Goal: Book appointment/travel/reservation

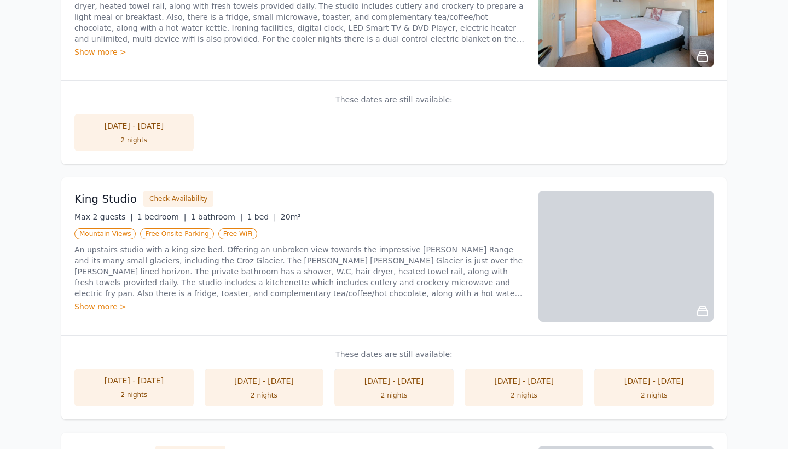
scroll to position [574, 0]
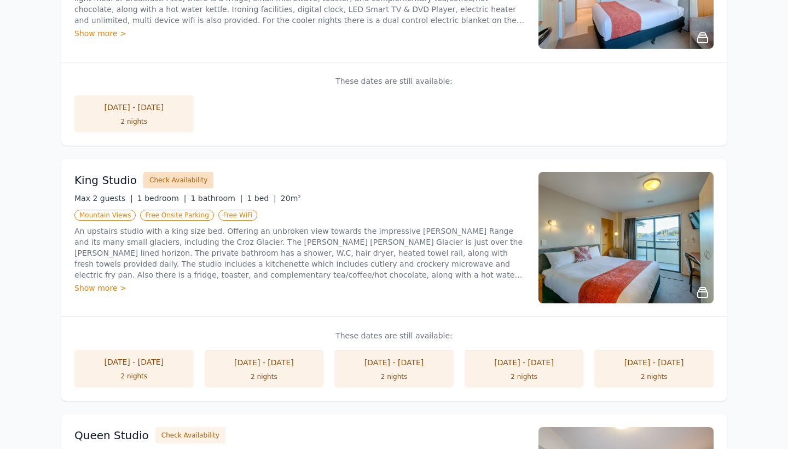
click at [177, 181] on button "Check Availability" at bounding box center [178, 180] width 70 height 16
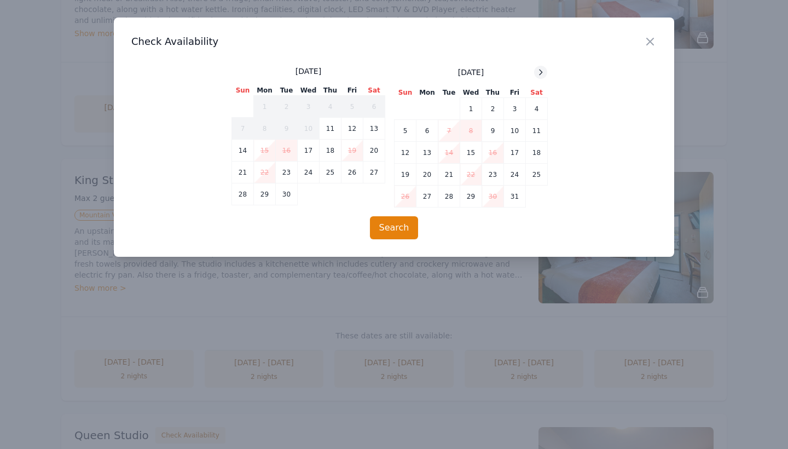
click at [539, 71] on icon at bounding box center [540, 72] width 9 height 9
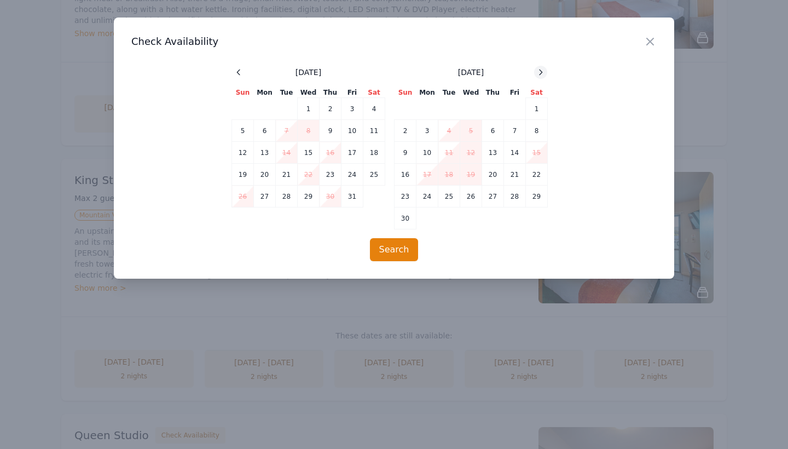
click at [539, 71] on icon at bounding box center [540, 72] width 9 height 9
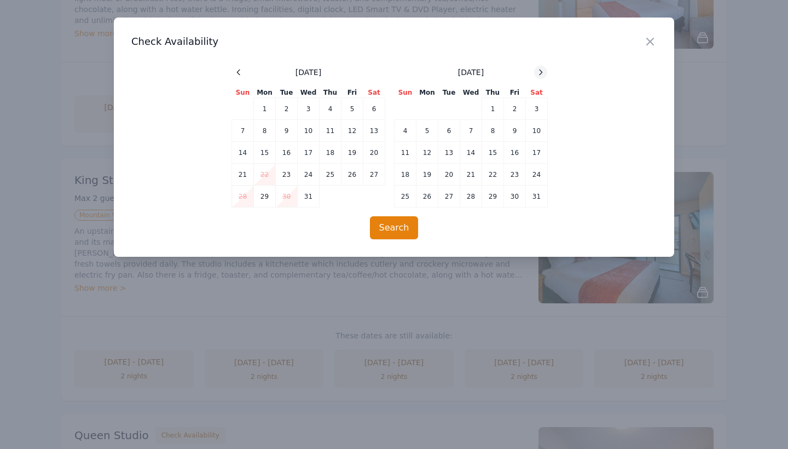
click at [539, 71] on icon at bounding box center [540, 72] width 9 height 9
click at [403, 152] on td "15" at bounding box center [405, 153] width 22 height 22
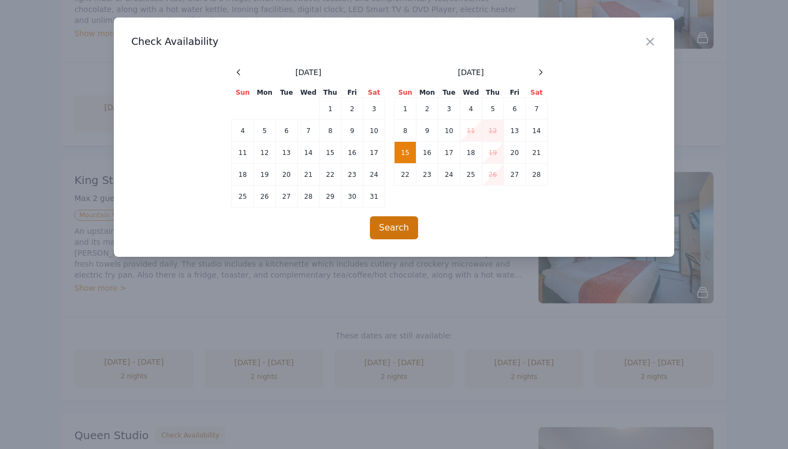
click at [388, 226] on button "Search" at bounding box center [394, 227] width 49 height 23
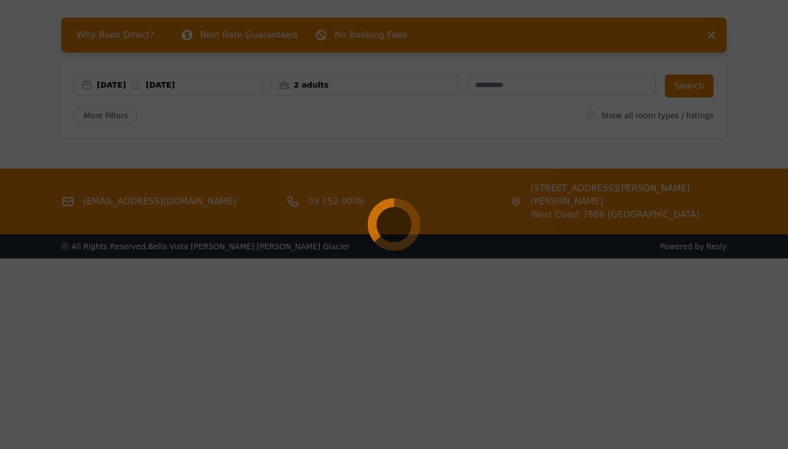
scroll to position [44, 0]
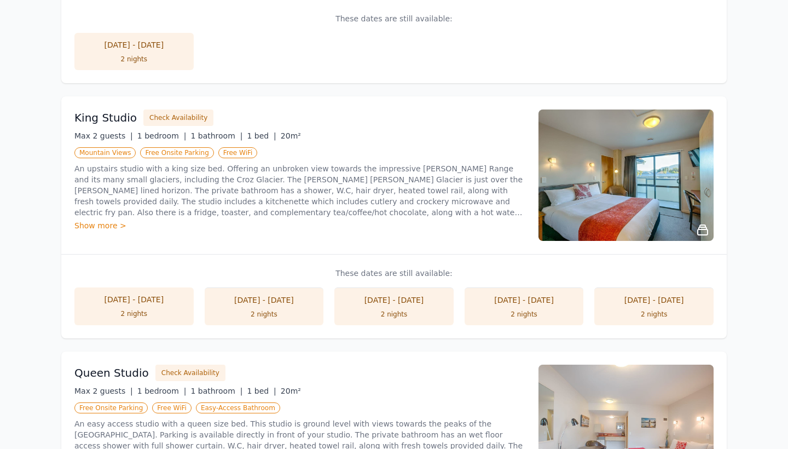
scroll to position [677, 0]
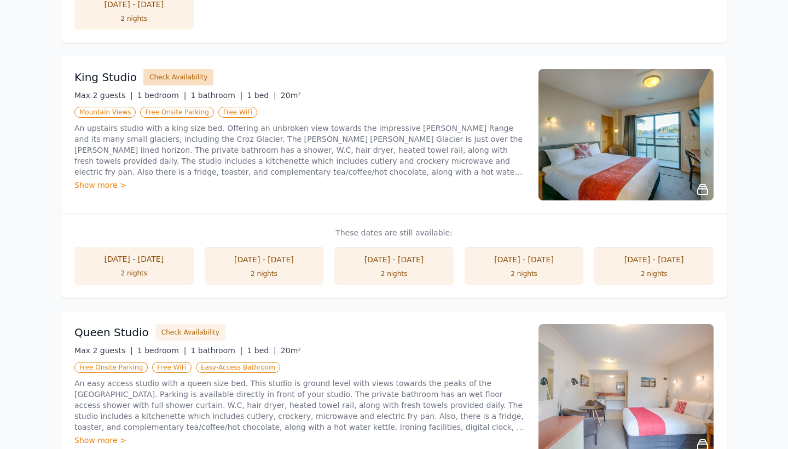
click at [176, 75] on button "Check Availability" at bounding box center [178, 77] width 70 height 16
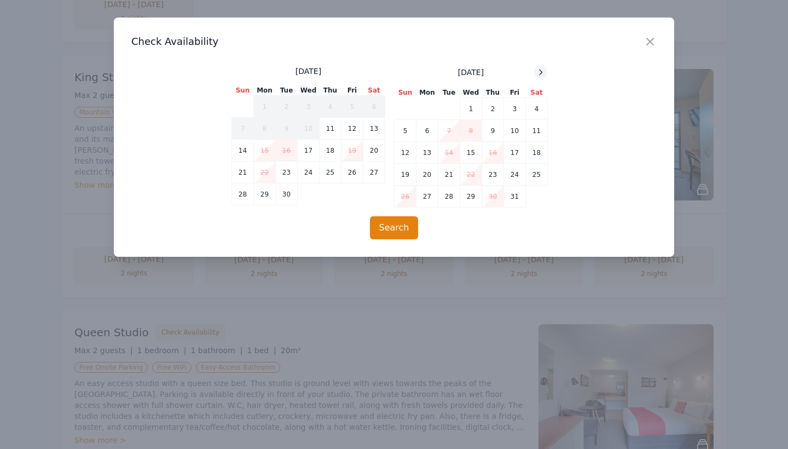
click at [542, 70] on icon at bounding box center [540, 72] width 9 height 9
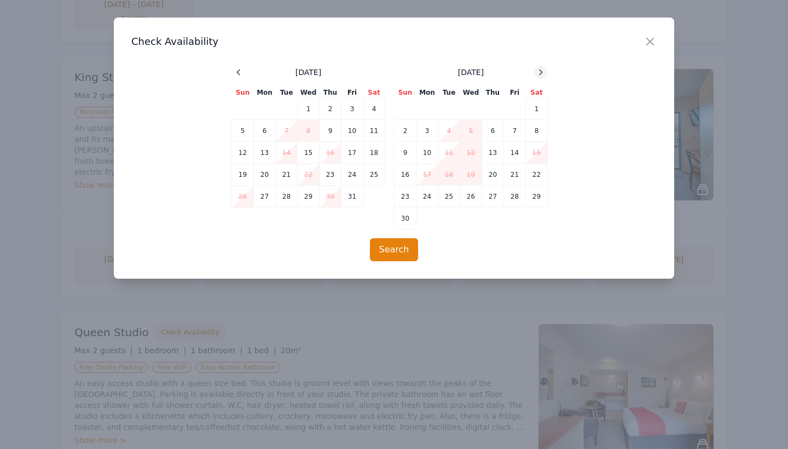
click at [542, 70] on icon at bounding box center [540, 72] width 9 height 9
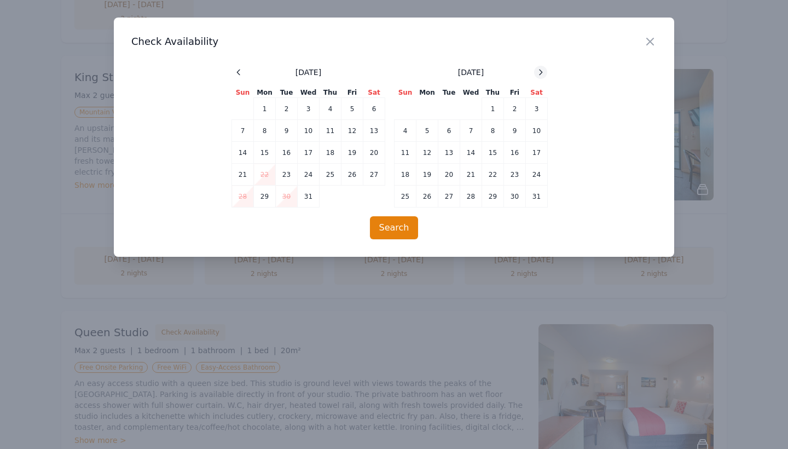
click at [542, 70] on icon at bounding box center [540, 72] width 9 height 9
click at [408, 152] on td "15" at bounding box center [405, 153] width 22 height 22
click at [428, 153] on td "16" at bounding box center [427, 153] width 22 height 22
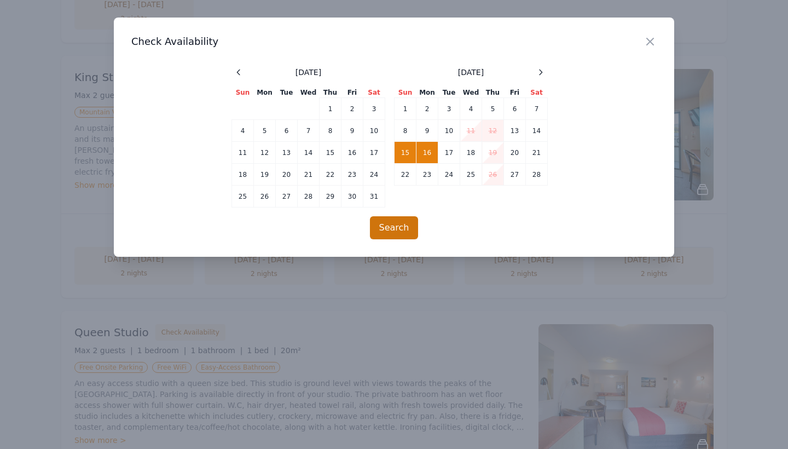
click at [385, 231] on button "Search" at bounding box center [394, 227] width 49 height 23
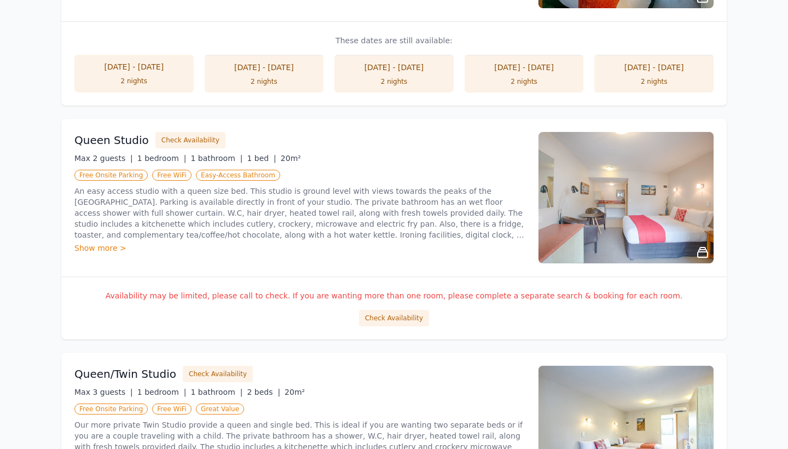
scroll to position [867, 0]
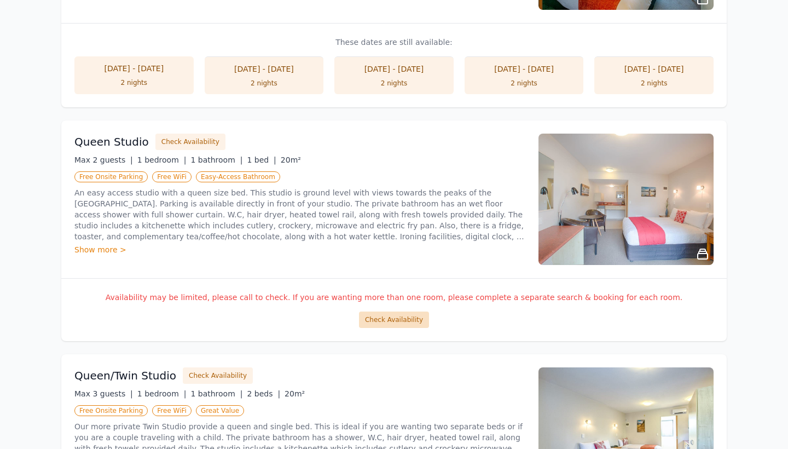
click at [391, 318] on button "Check Availability" at bounding box center [394, 319] width 70 height 16
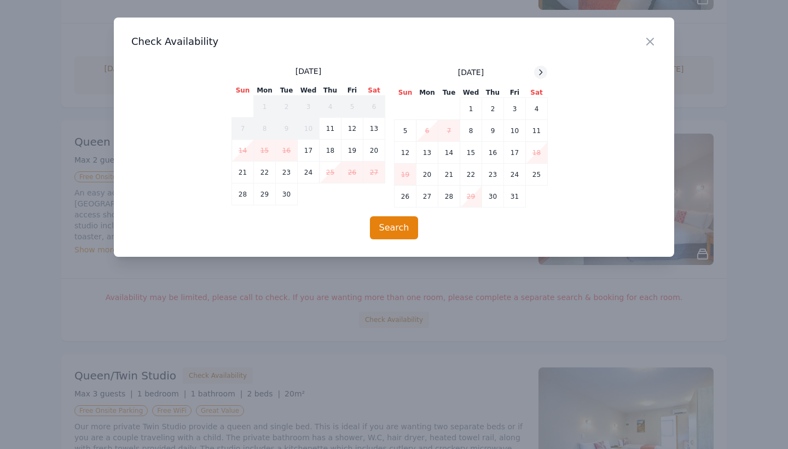
click at [542, 77] on div at bounding box center [540, 72] width 13 height 13
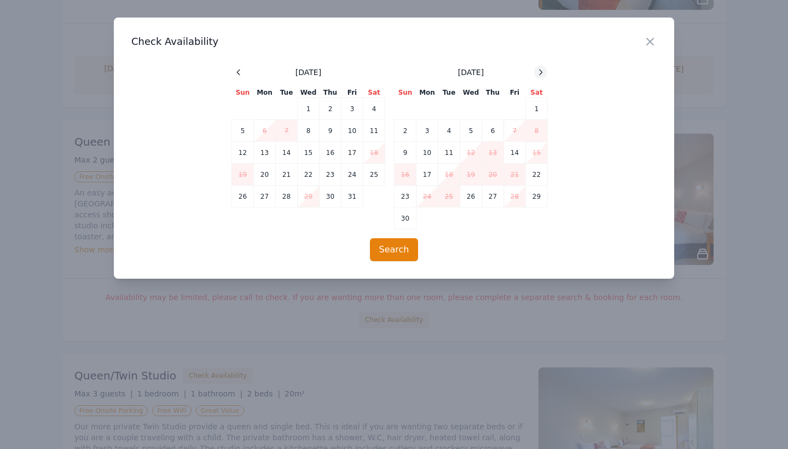
click at [541, 73] on icon at bounding box center [540, 71] width 3 height 5
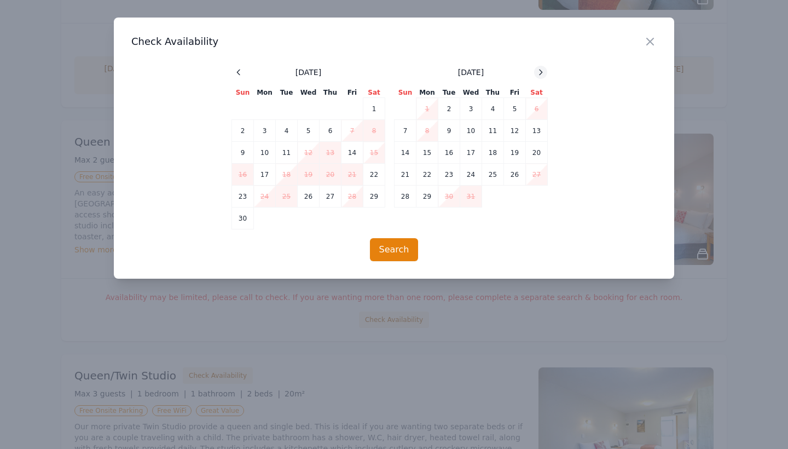
click at [541, 73] on icon at bounding box center [540, 71] width 3 height 5
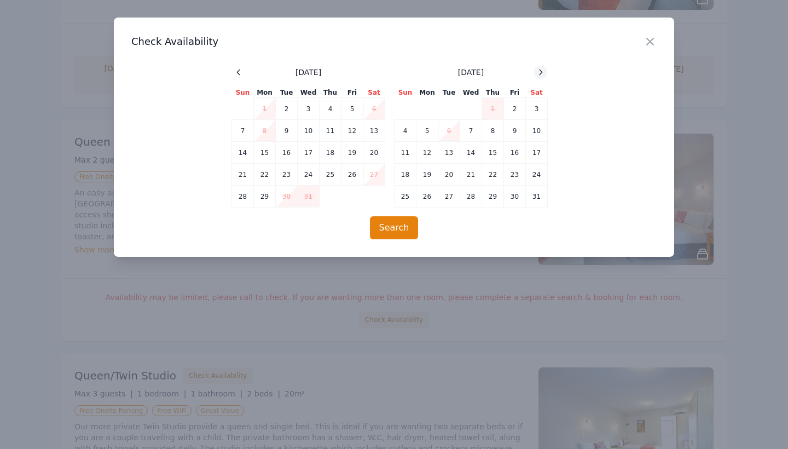
click at [541, 73] on icon at bounding box center [540, 71] width 3 height 5
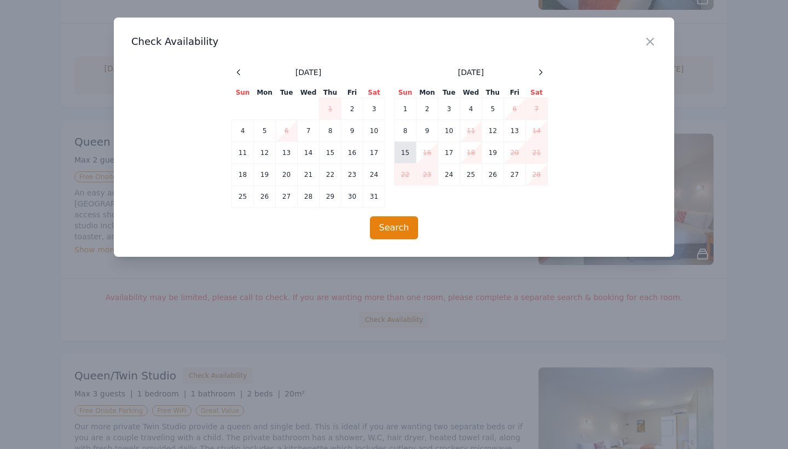
click at [404, 152] on td "15" at bounding box center [405, 153] width 22 height 22
click at [427, 150] on td "16" at bounding box center [427, 153] width 22 height 22
click at [392, 230] on button "Search" at bounding box center [394, 227] width 49 height 23
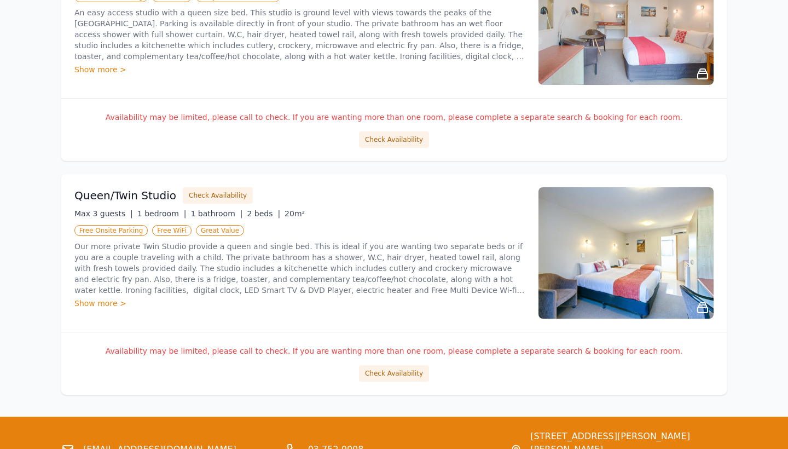
scroll to position [1056, 0]
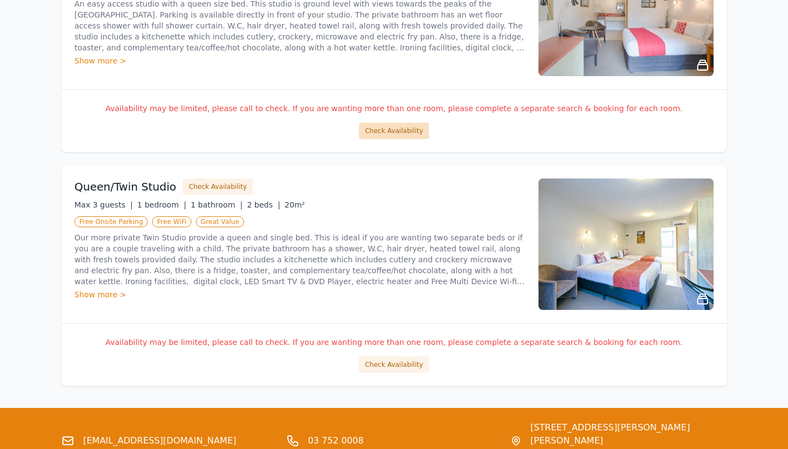
click at [387, 127] on button "Check Availability" at bounding box center [394, 131] width 70 height 16
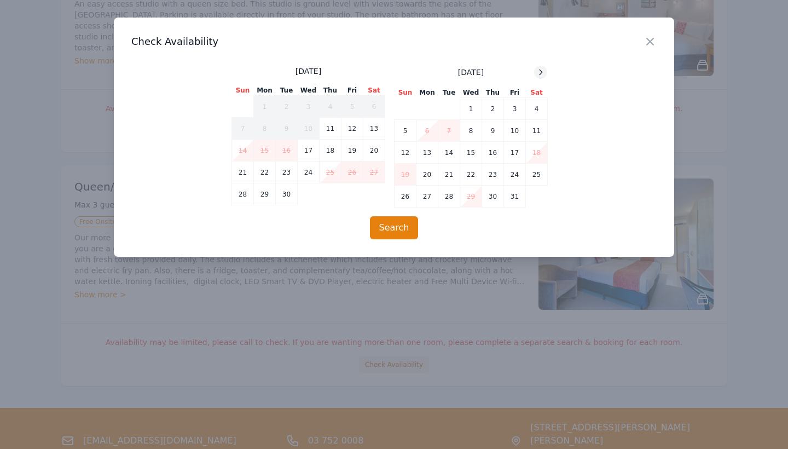
click at [538, 73] on icon at bounding box center [540, 72] width 9 height 9
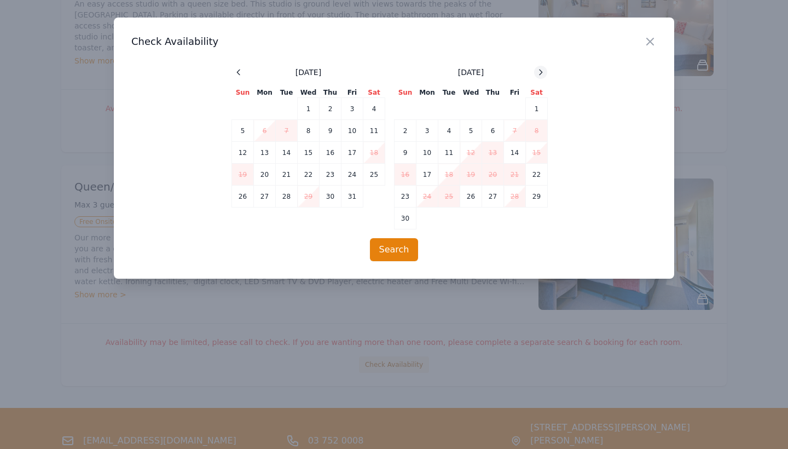
click at [538, 73] on icon at bounding box center [540, 72] width 9 height 9
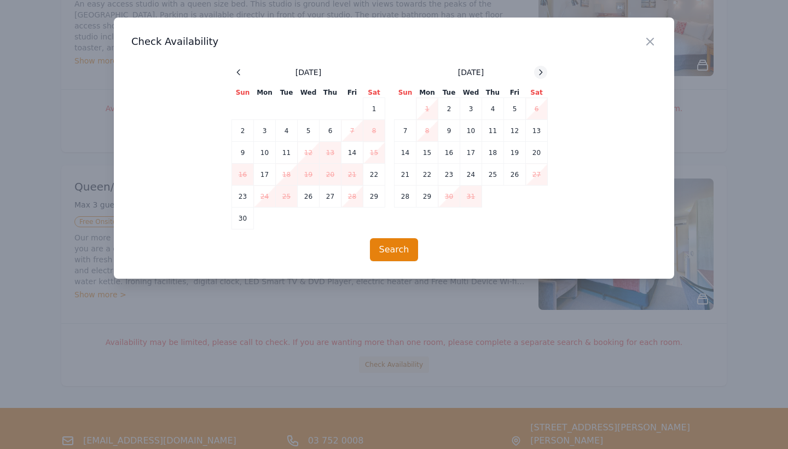
click at [538, 73] on icon at bounding box center [540, 72] width 9 height 9
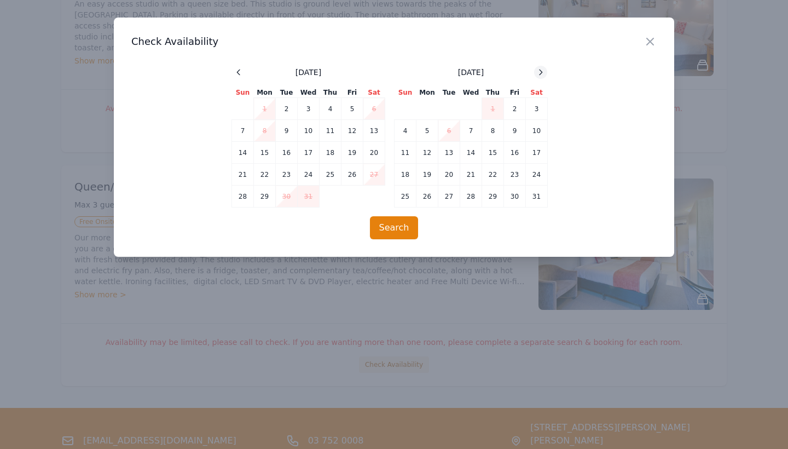
click at [538, 73] on icon at bounding box center [540, 72] width 9 height 9
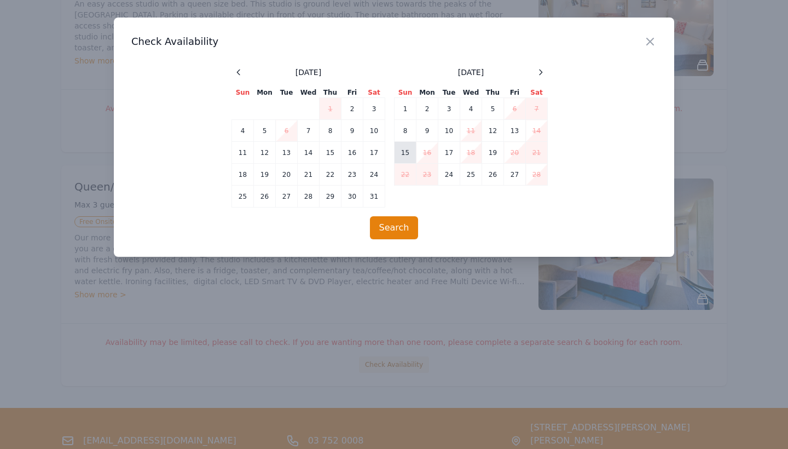
click at [406, 156] on td "15" at bounding box center [405, 153] width 22 height 22
click at [380, 232] on button "Search" at bounding box center [394, 227] width 49 height 23
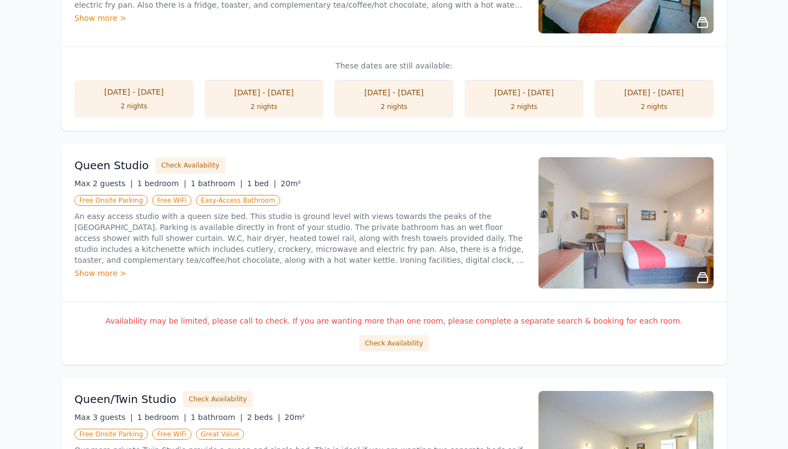
scroll to position [843, 0]
click at [416, 340] on button "Check Availability" at bounding box center [394, 343] width 70 height 16
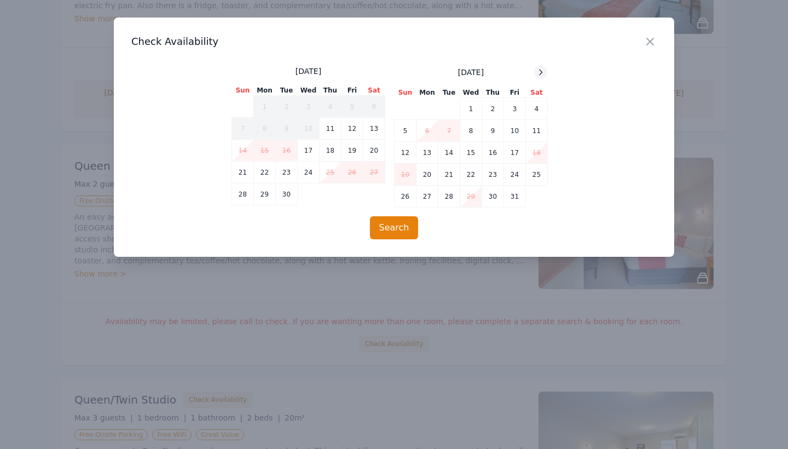
click at [540, 73] on icon at bounding box center [540, 72] width 9 height 9
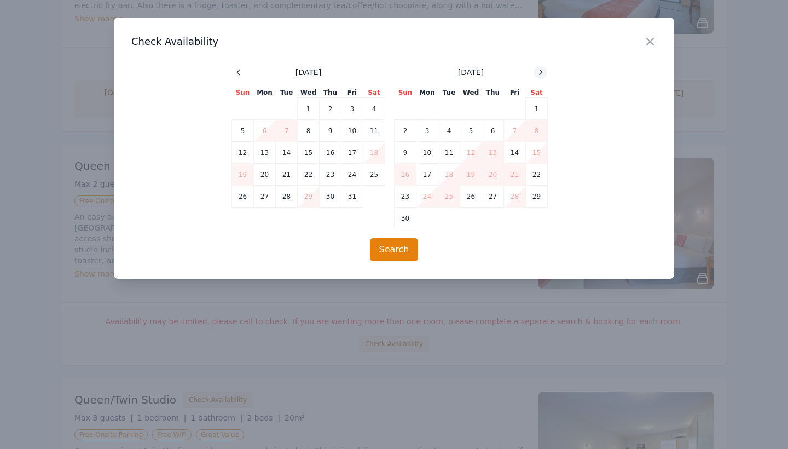
click at [540, 73] on icon at bounding box center [540, 72] width 9 height 9
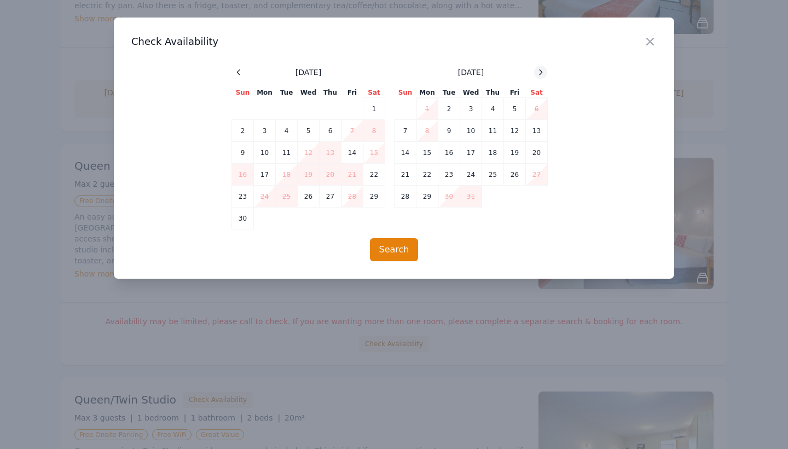
click at [540, 73] on icon at bounding box center [540, 72] width 9 height 9
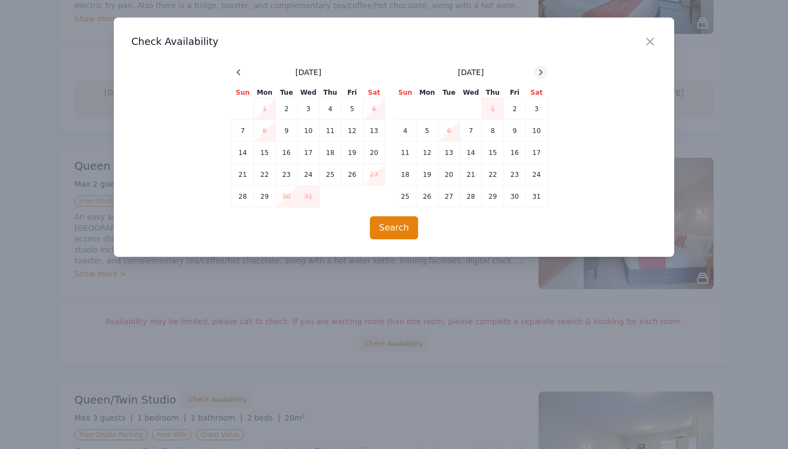
click at [540, 73] on icon at bounding box center [540, 72] width 9 height 9
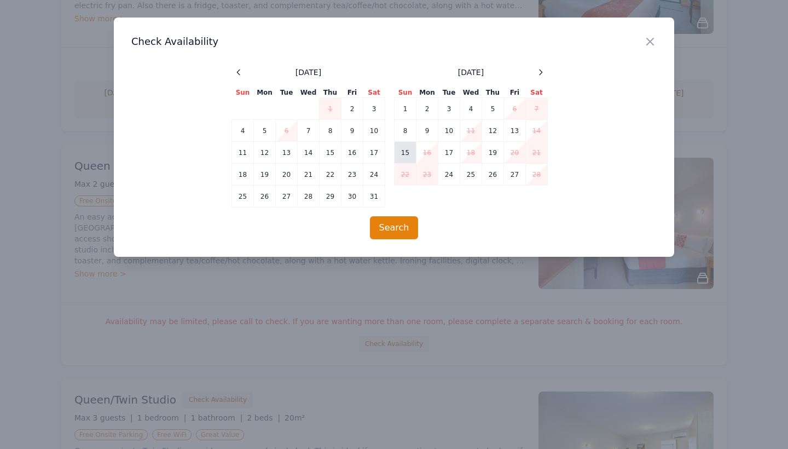
click at [405, 153] on td "15" at bounding box center [405, 153] width 22 height 22
click at [426, 150] on td "16" at bounding box center [427, 153] width 22 height 22
click at [393, 225] on button "Search" at bounding box center [394, 227] width 49 height 23
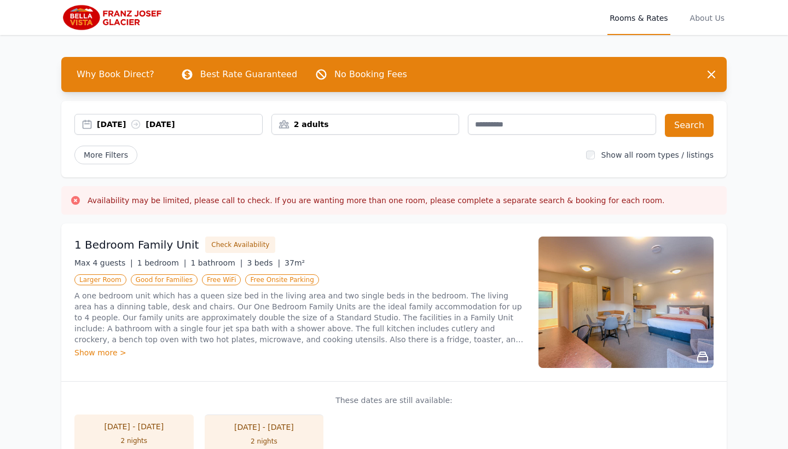
scroll to position [0, 0]
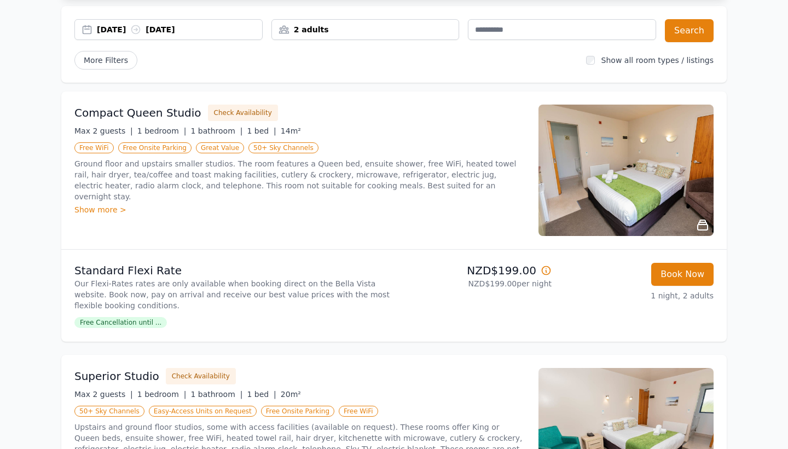
scroll to position [99, 0]
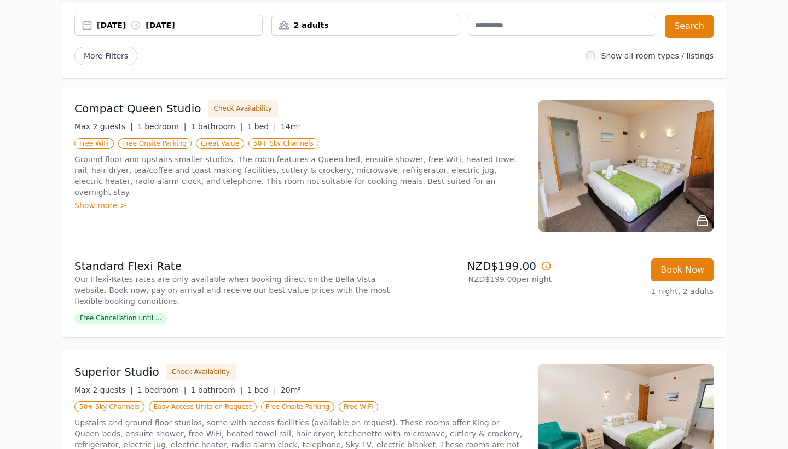
click at [612, 176] on img at bounding box center [625, 165] width 175 height 131
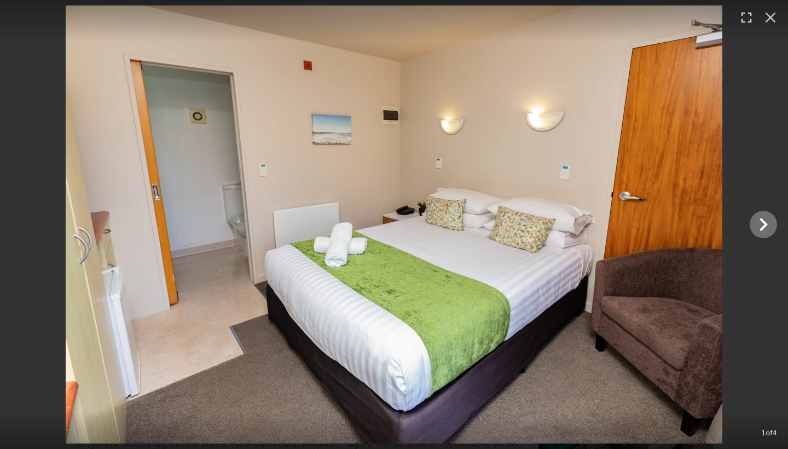
click at [766, 226] on icon "Show slide 2 of 4" at bounding box center [763, 224] width 26 height 26
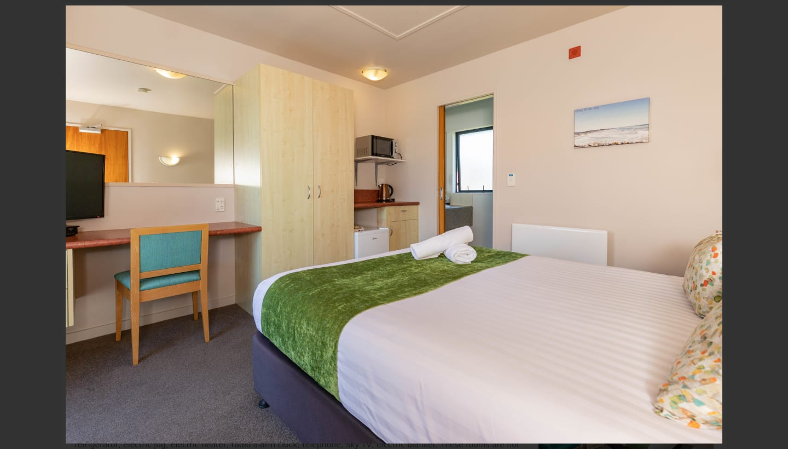
click at [766, 226] on icon "Show slide 3 of 4" at bounding box center [763, 224] width 26 height 26
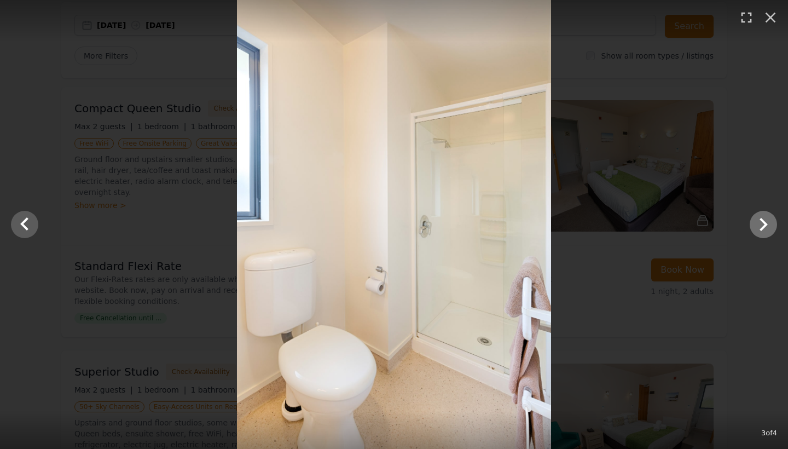
click at [766, 226] on icon "Show slide 4 of 4" at bounding box center [763, 224] width 26 height 26
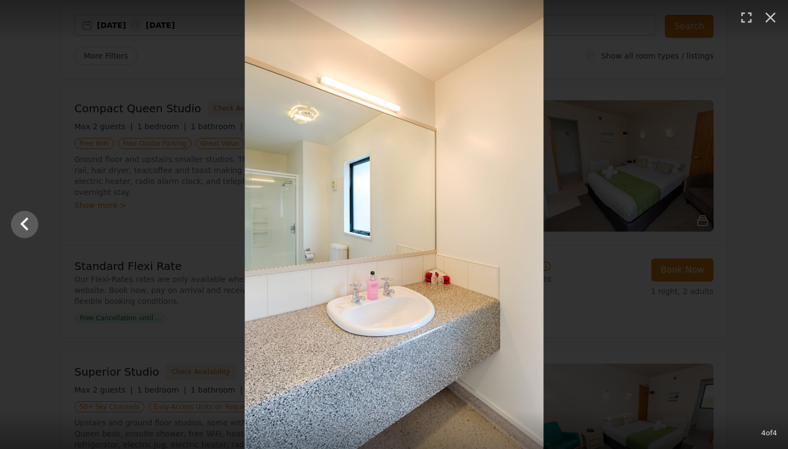
click at [766, 226] on div at bounding box center [394, 224] width 788 height 449
